Goal: Go to known website: Access a specific website the user already knows

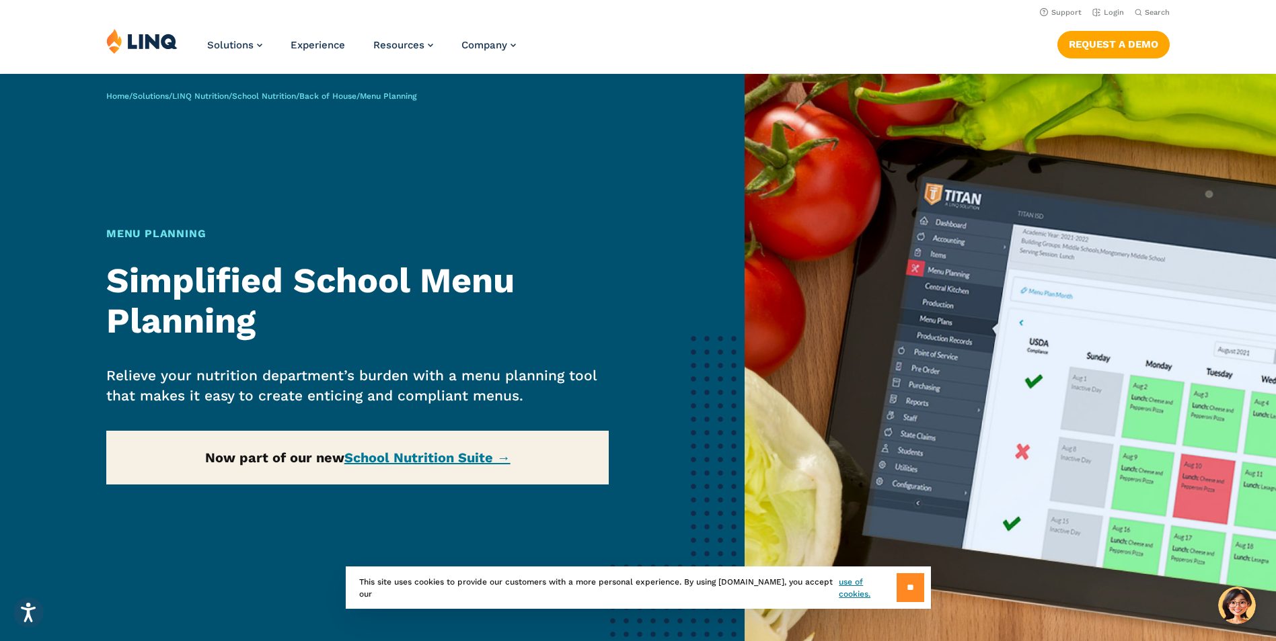
click at [912, 583] on input "**" at bounding box center [910, 588] width 28 height 29
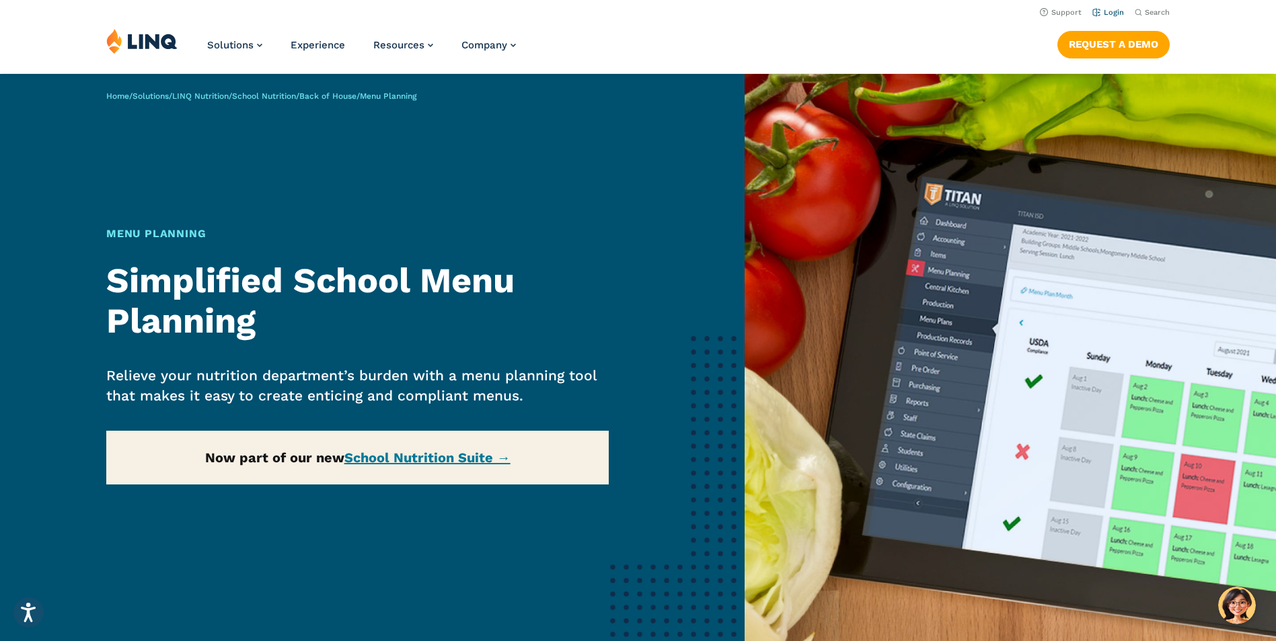
click at [1109, 11] on link "Login" at bounding box center [1108, 12] width 32 height 9
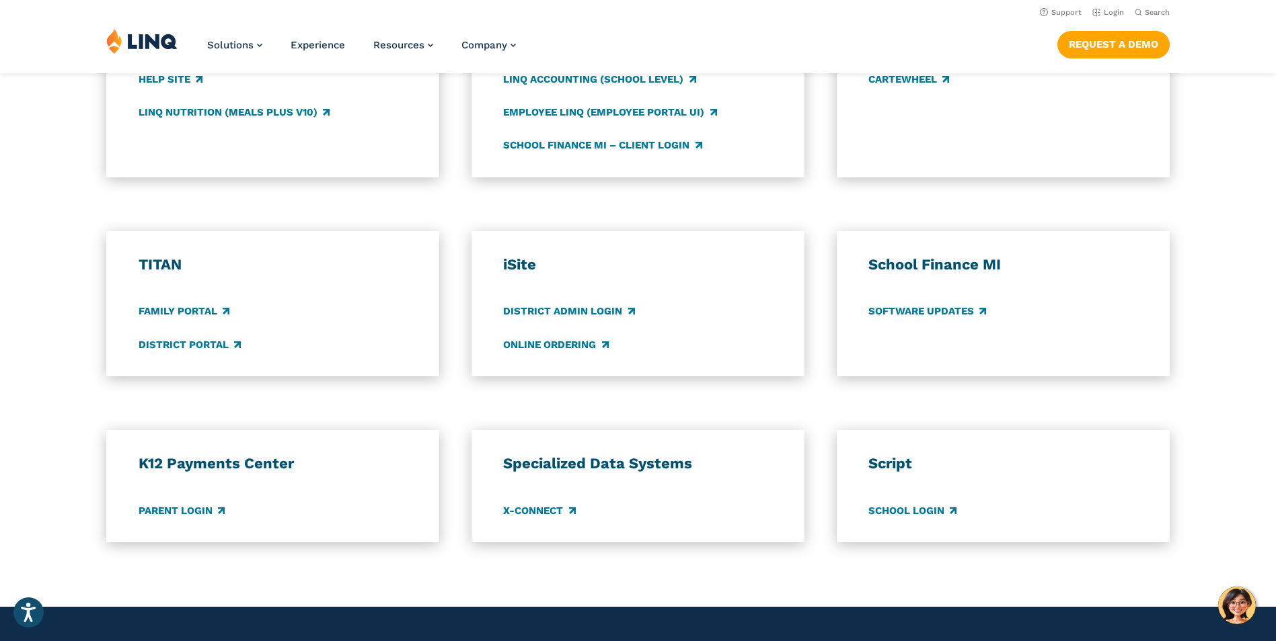
scroll to position [852, 0]
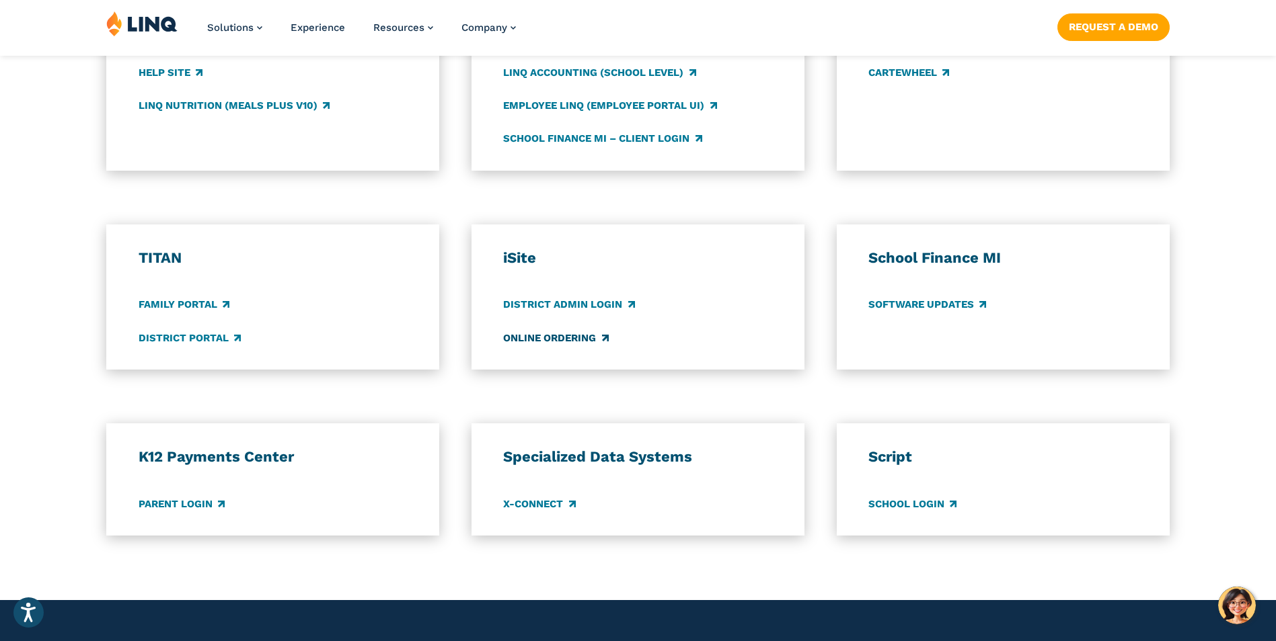
click at [535, 344] on link "Online Ordering" at bounding box center [555, 338] width 105 height 15
